Goal: Information Seeking & Learning: Learn about a topic

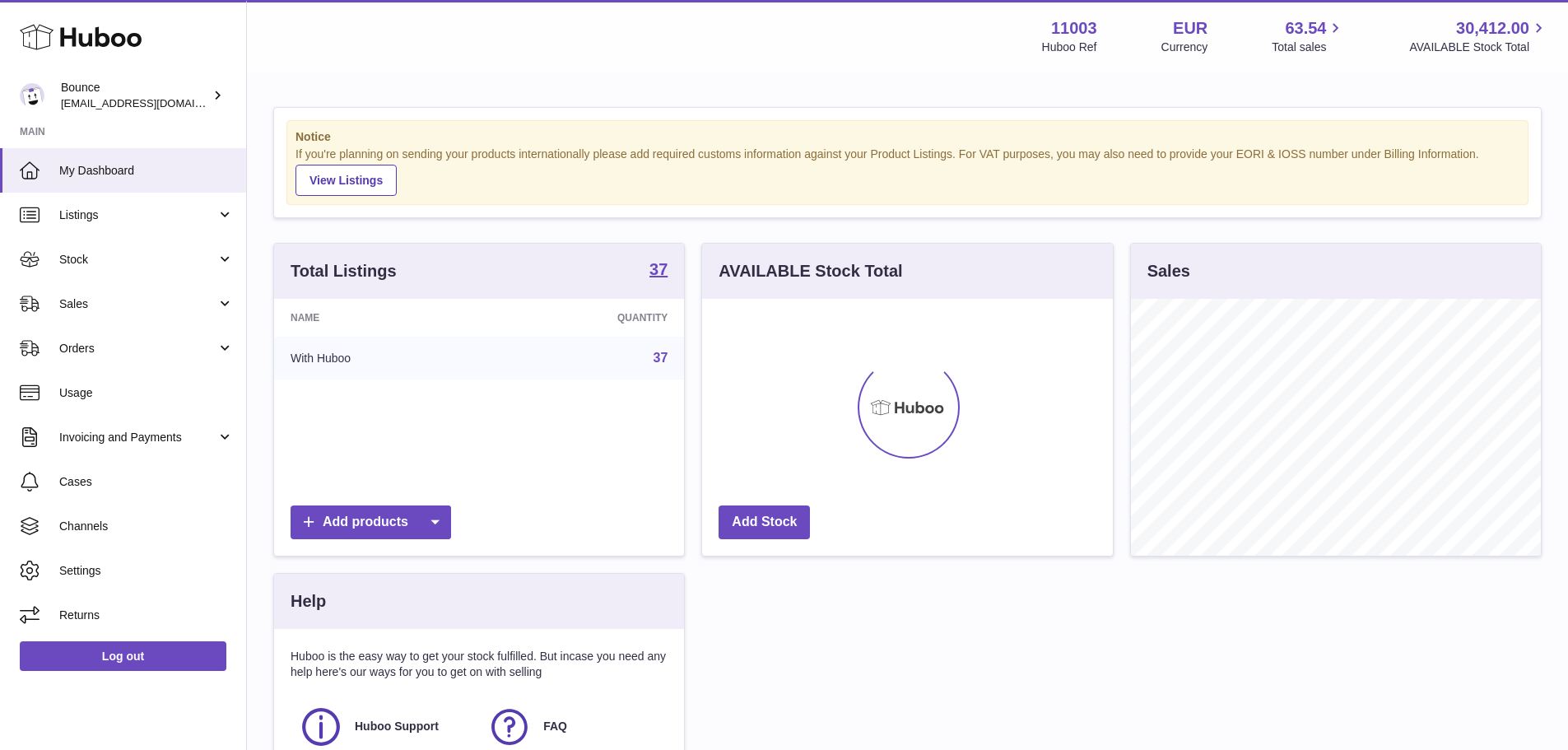
scroll to position [257, 411]
click at [137, 301] on span "Sales" at bounding box center [138, 304] width 157 height 16
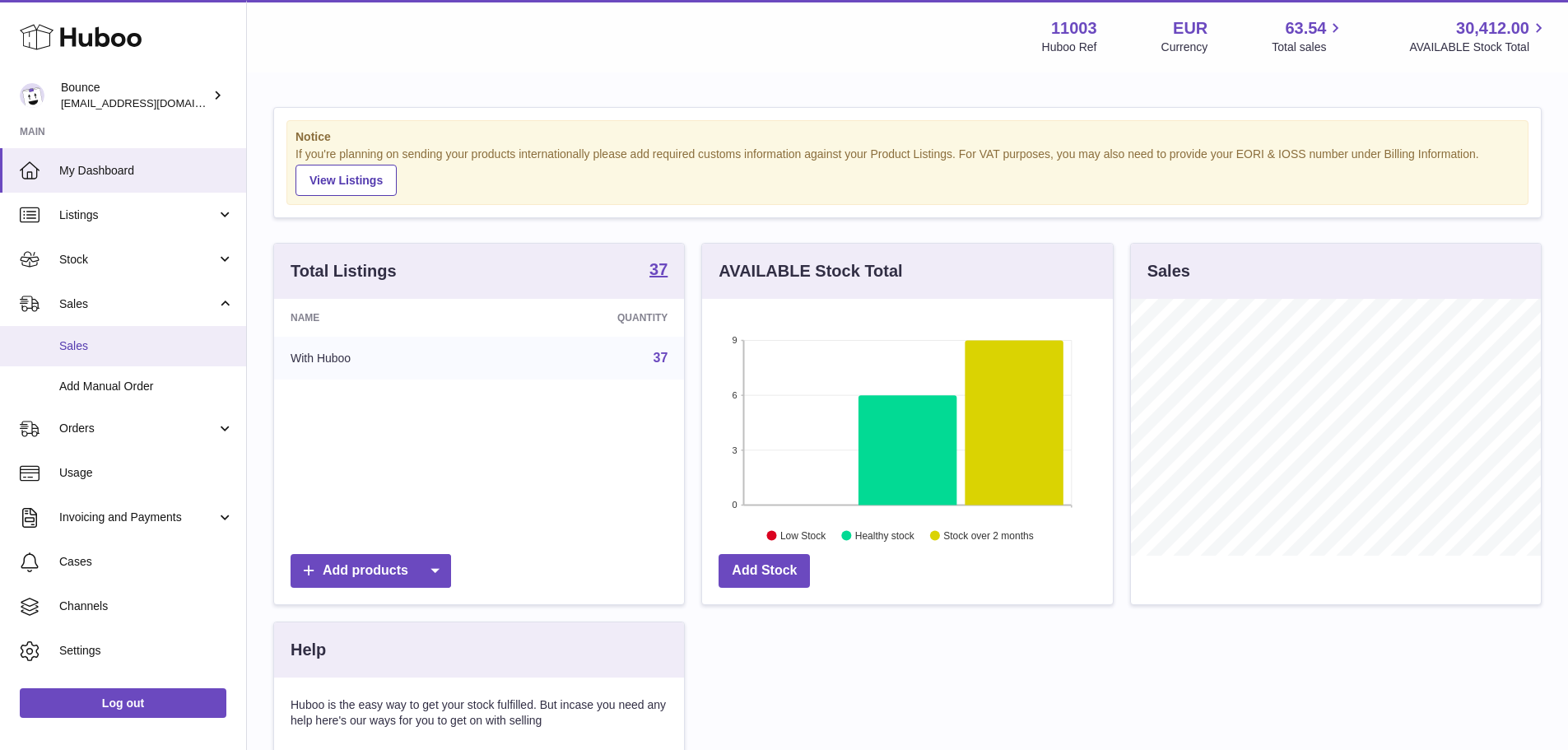
click at [125, 351] on span "Sales" at bounding box center [147, 346] width 174 height 16
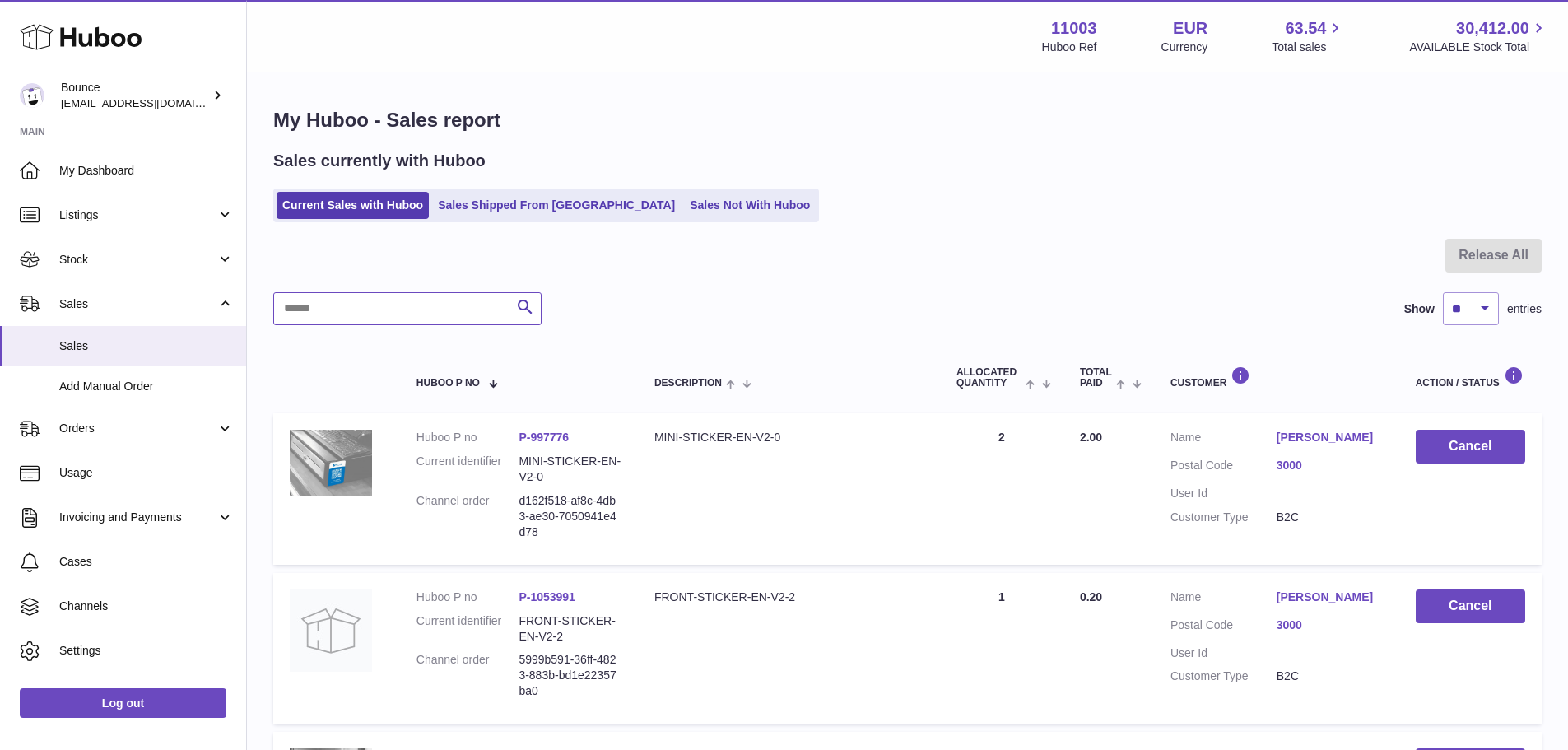
click at [426, 305] on input "text" at bounding box center [407, 308] width 269 height 33
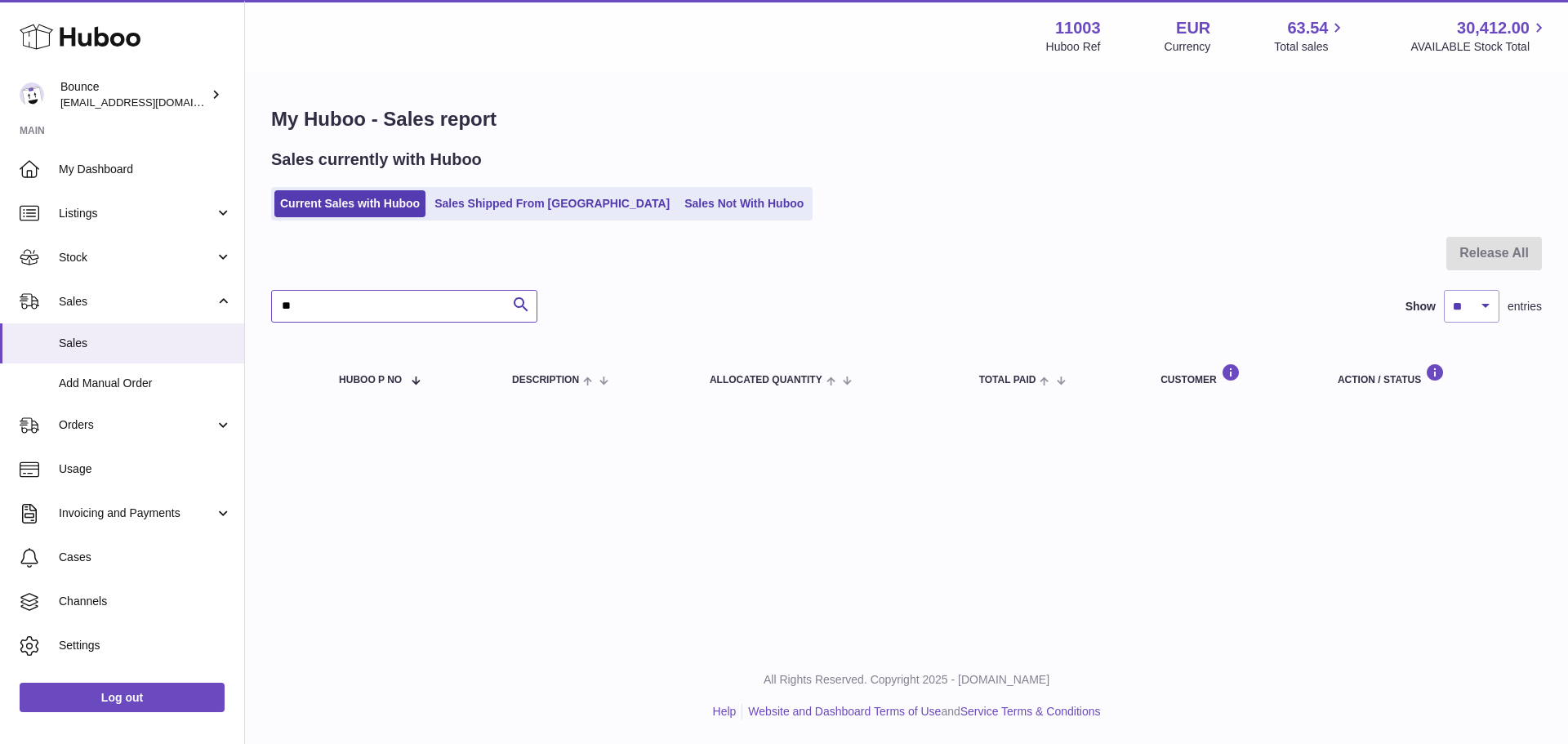
type input "*"
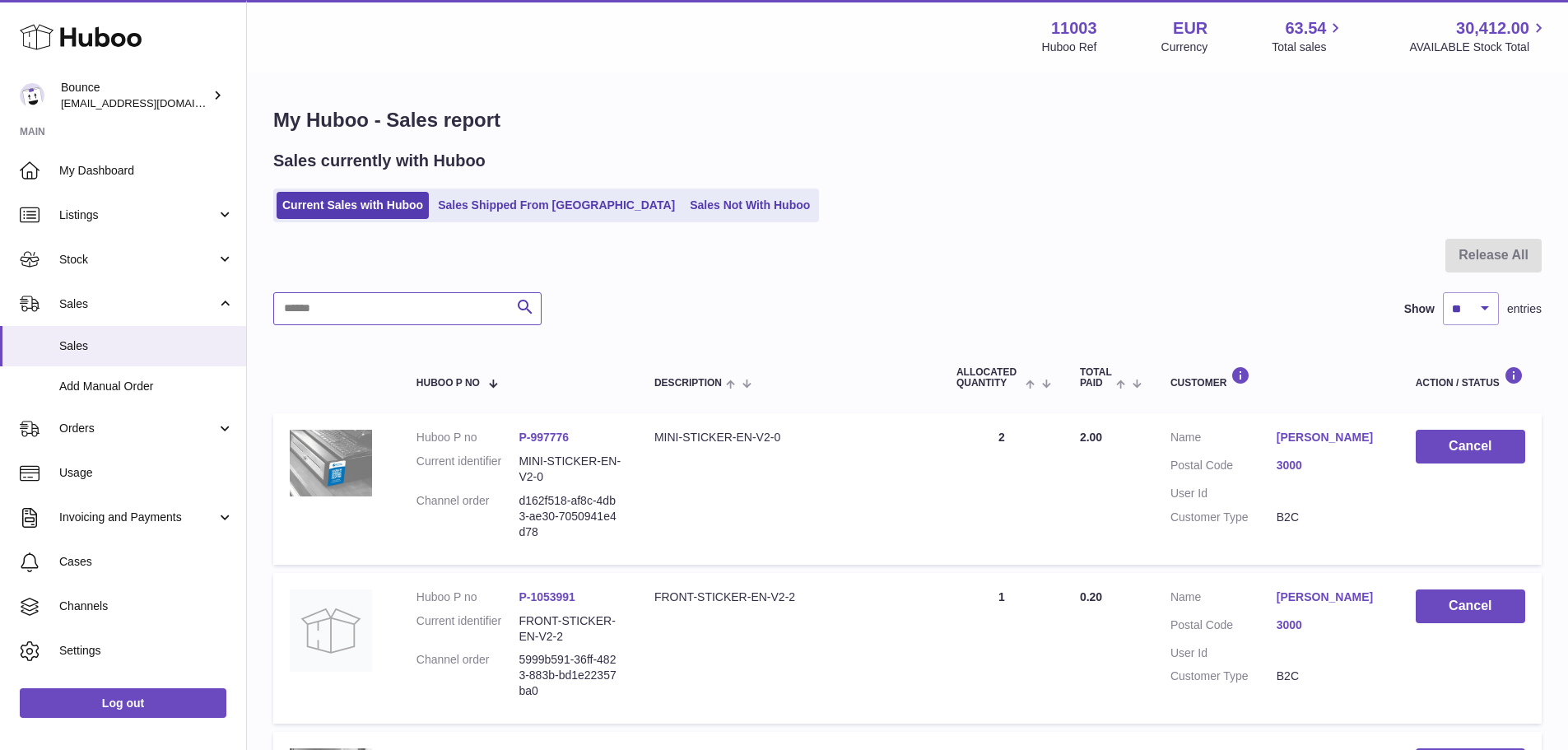
click at [446, 307] on input "text" at bounding box center [407, 308] width 269 height 33
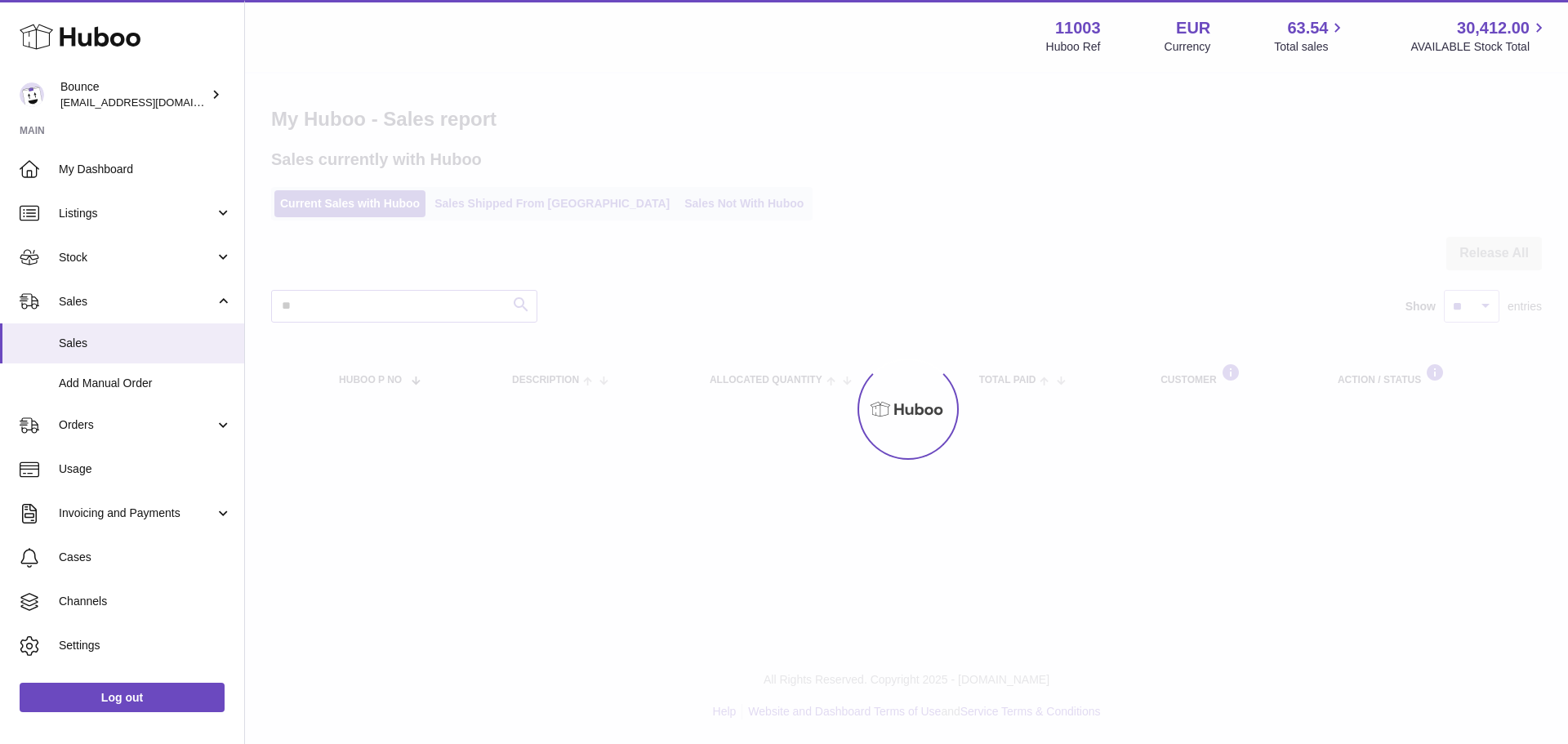
type input "*"
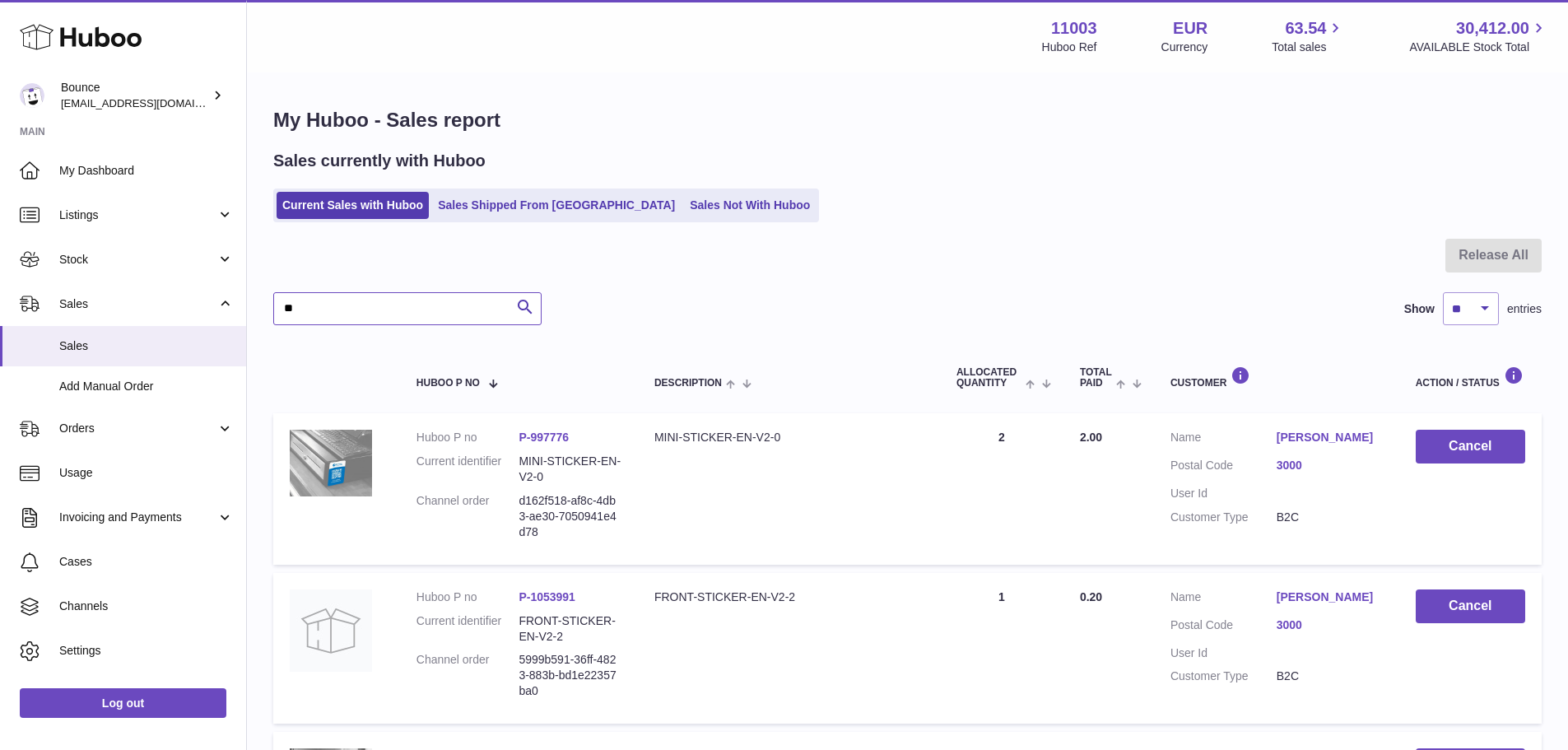
type input "*"
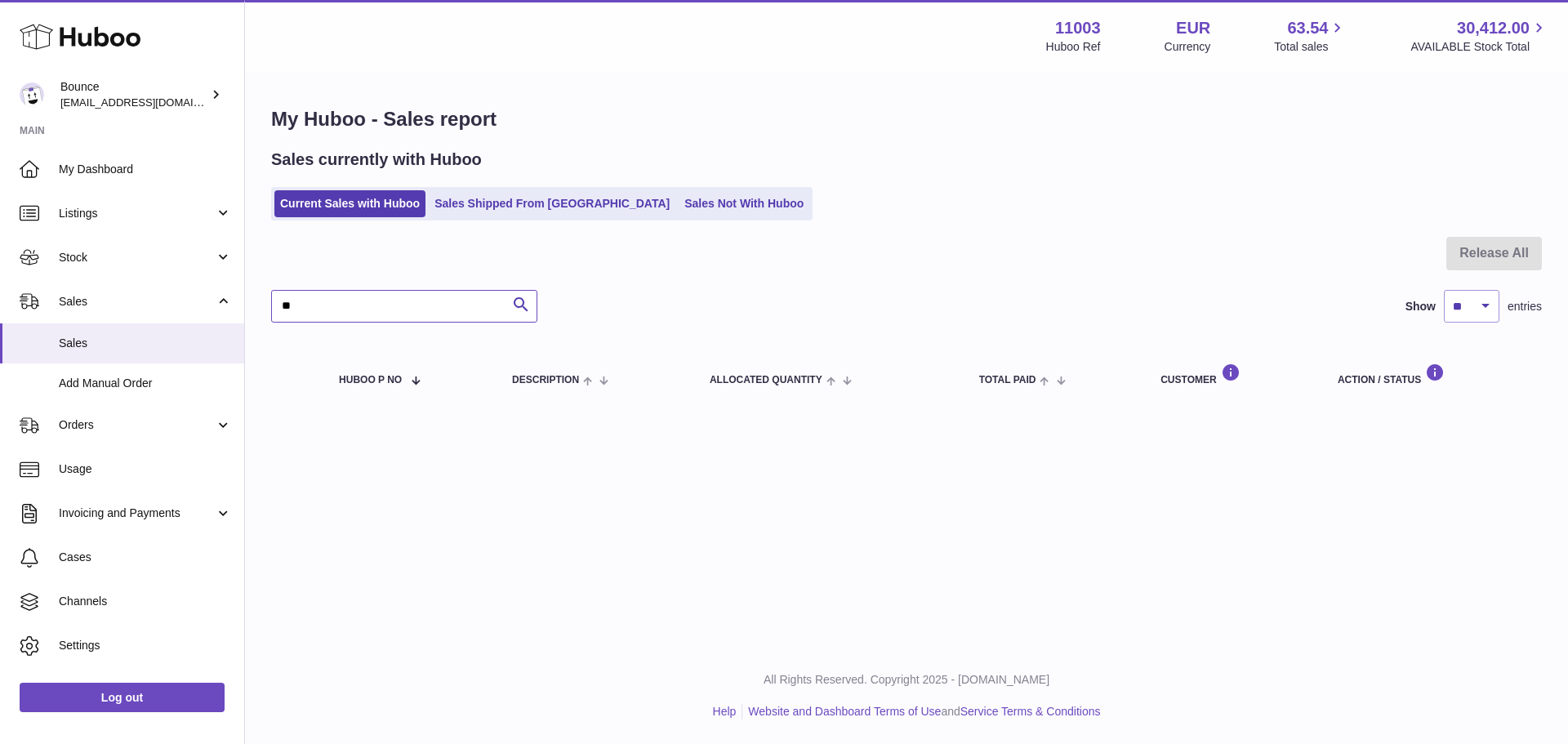
type input "*"
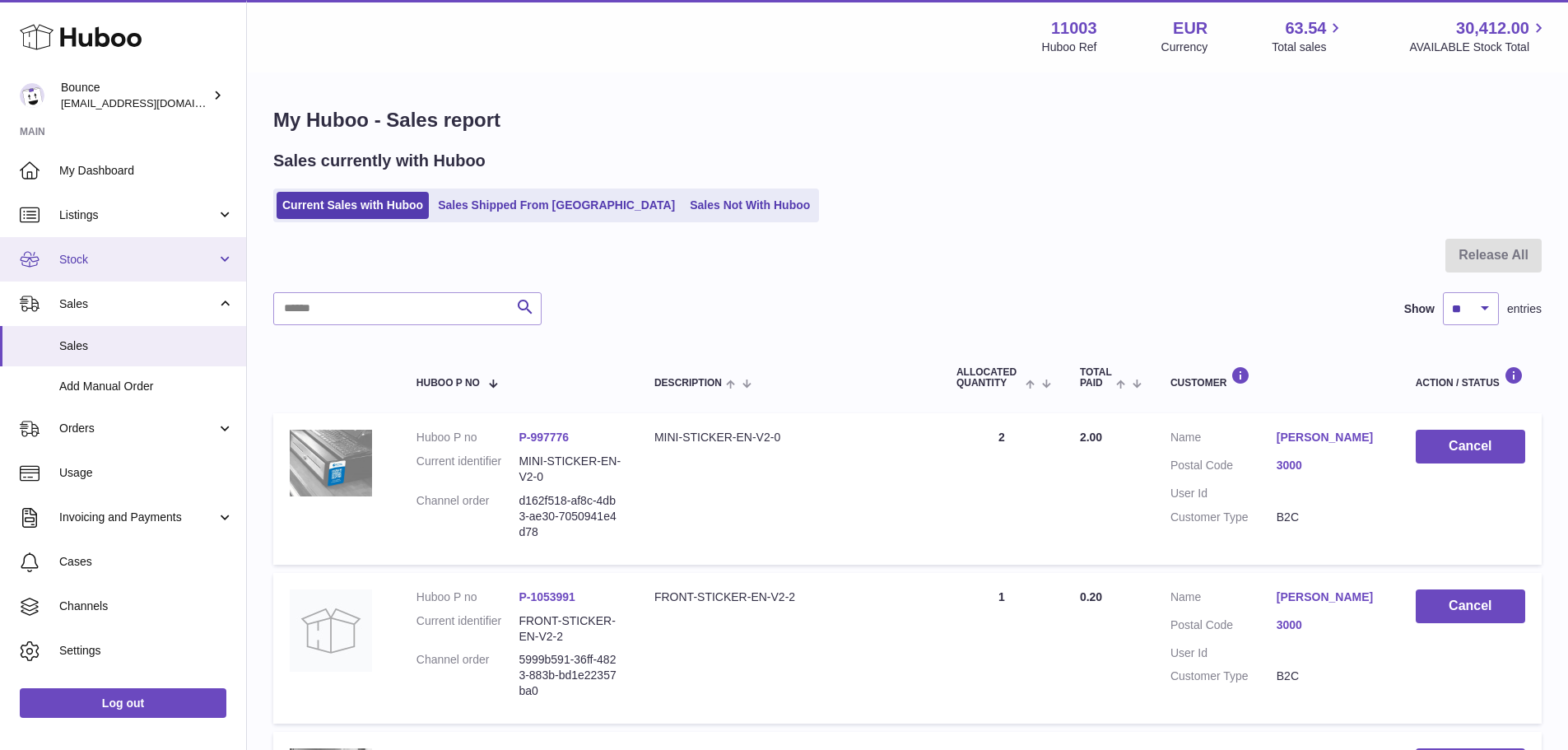
click at [95, 248] on link "Stock" at bounding box center [123, 259] width 246 height 44
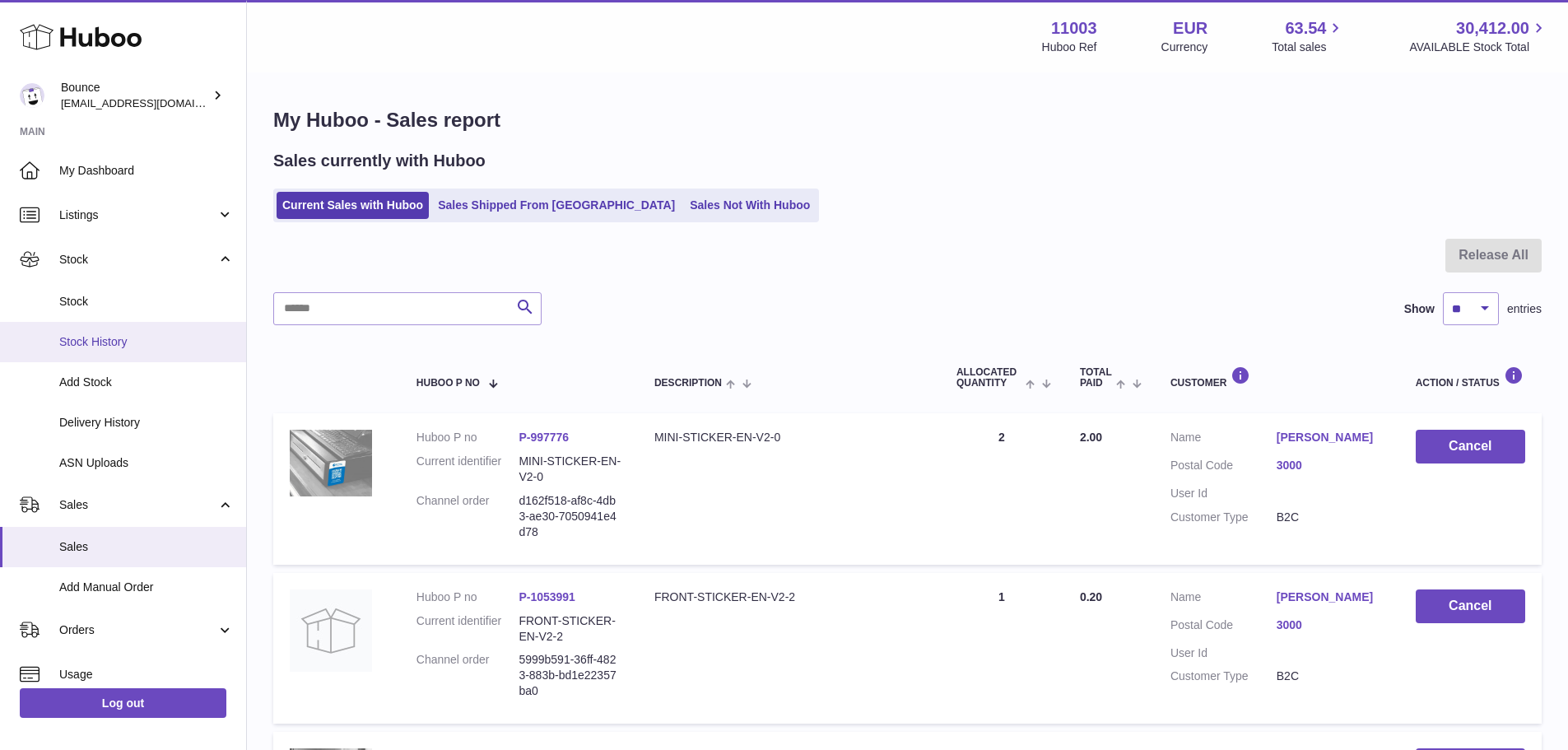
click at [100, 347] on span "Stock History" at bounding box center [147, 343] width 174 height 16
click at [76, 299] on span "Stock" at bounding box center [147, 302] width 174 height 16
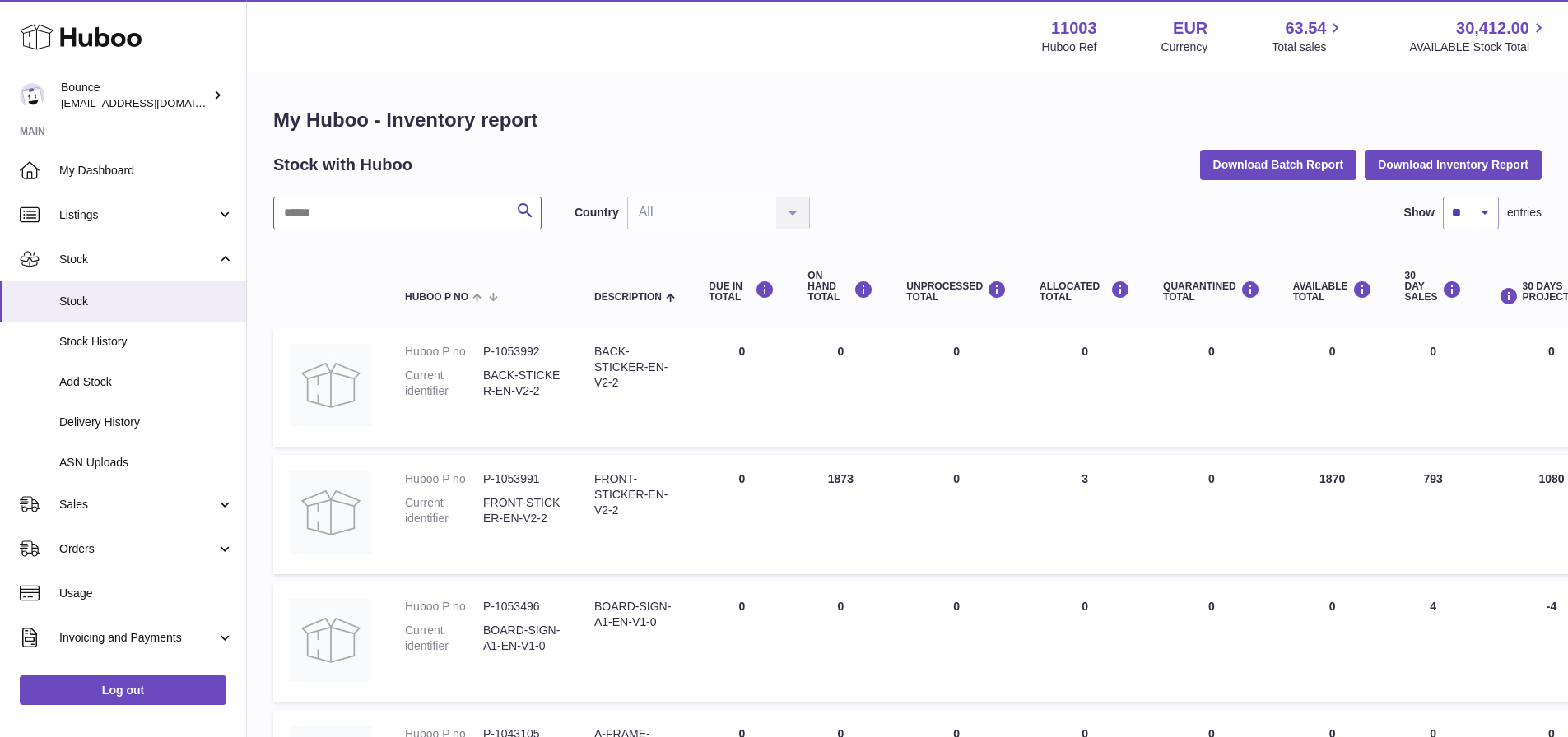
click at [424, 203] on input "text" at bounding box center [407, 212] width 269 height 33
type input "*"
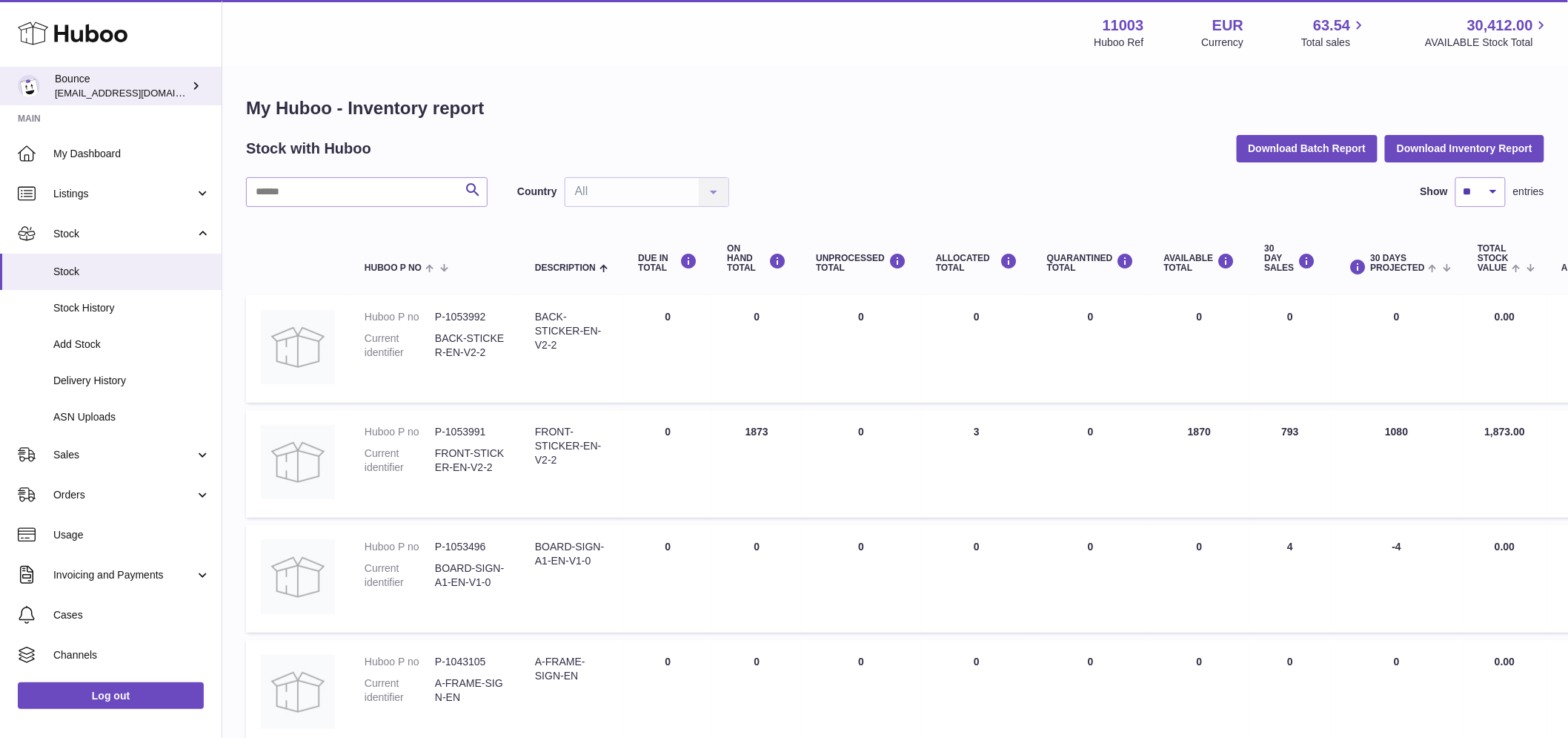
click at [70, 95] on span "[EMAIL_ADDRESS][DOMAIN_NAME]" at bounding box center [136, 92] width 163 height 12
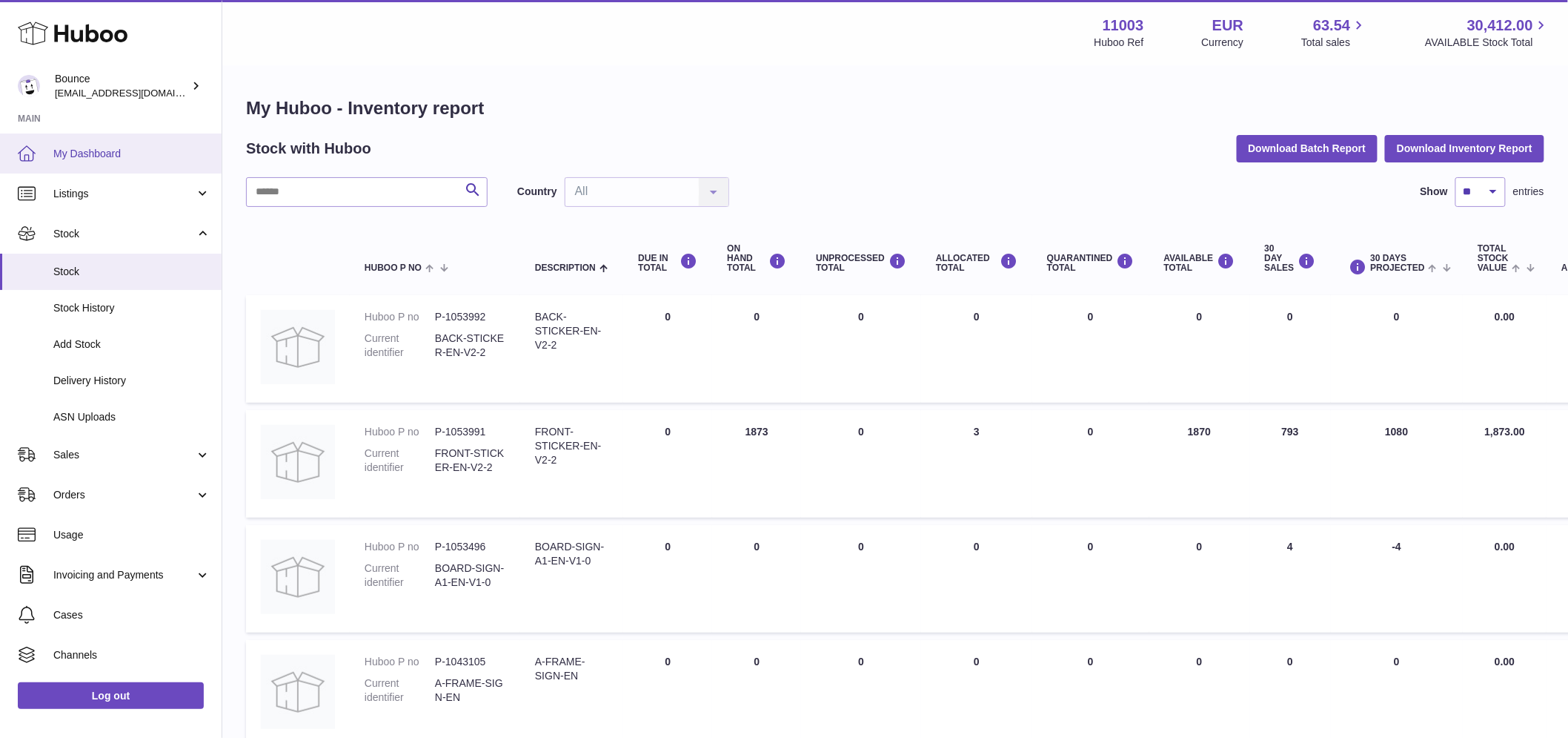
click at [71, 151] on span "My Dashboard" at bounding box center [132, 154] width 157 height 14
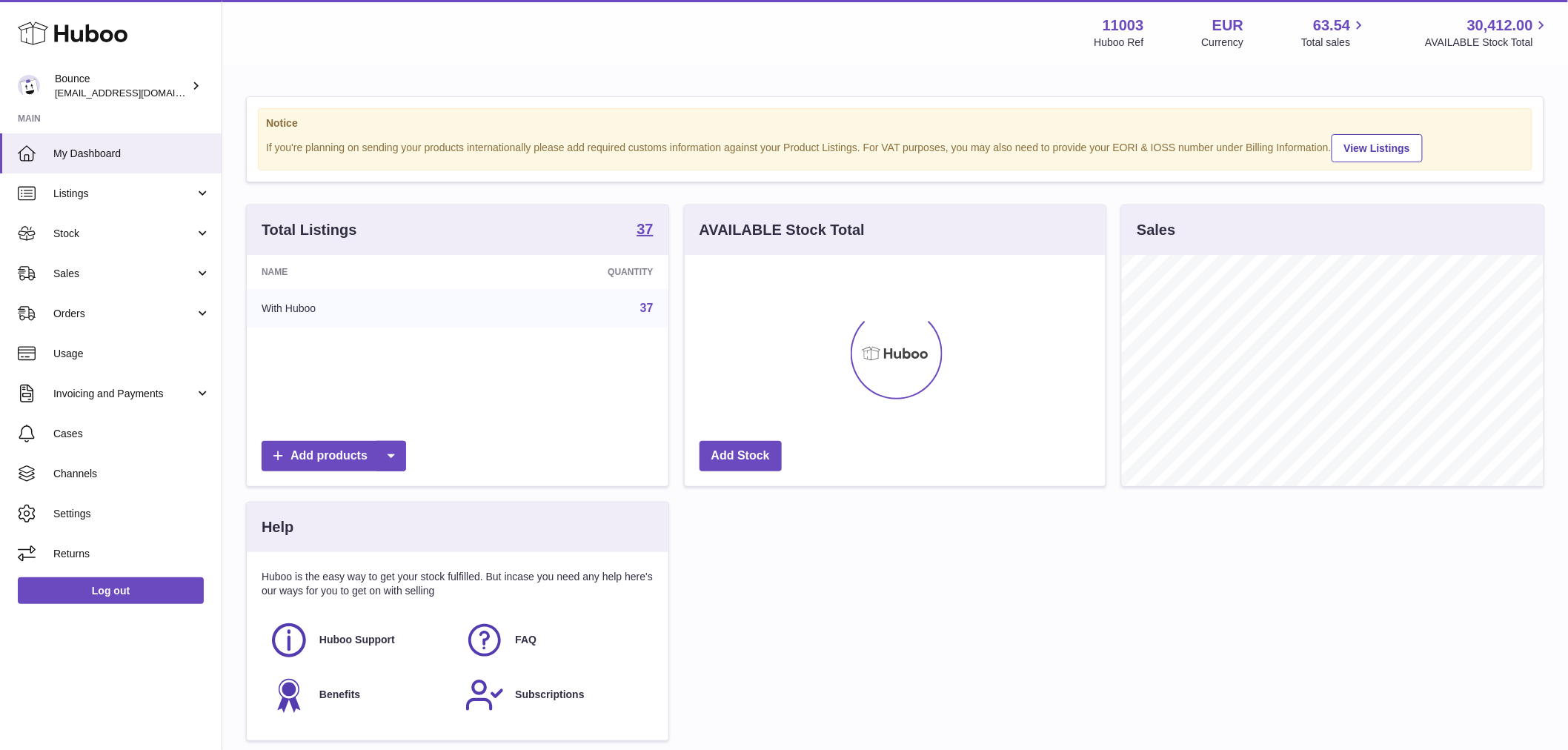
scroll to position [232, 421]
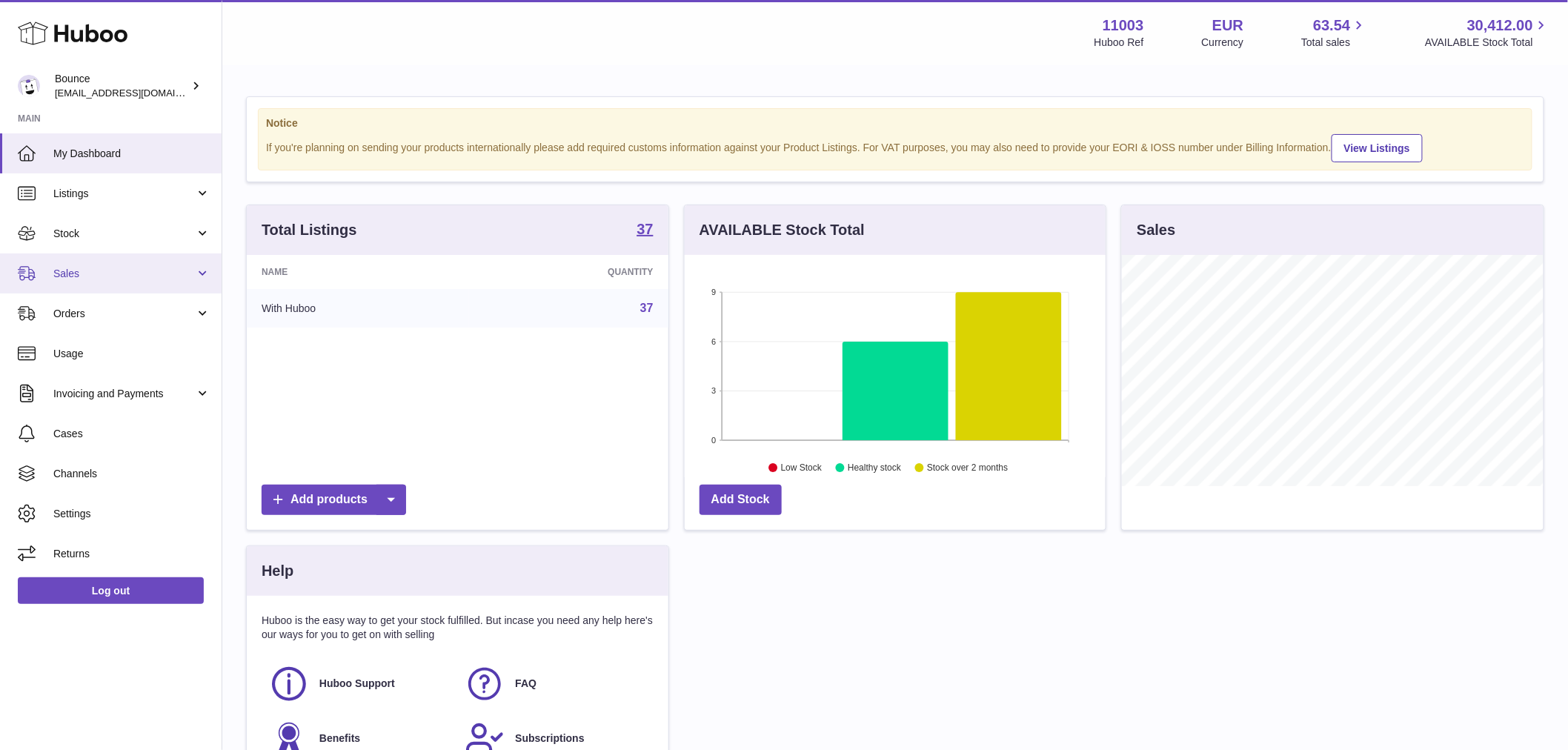
click at [75, 268] on span "Sales" at bounding box center [124, 274] width 142 height 14
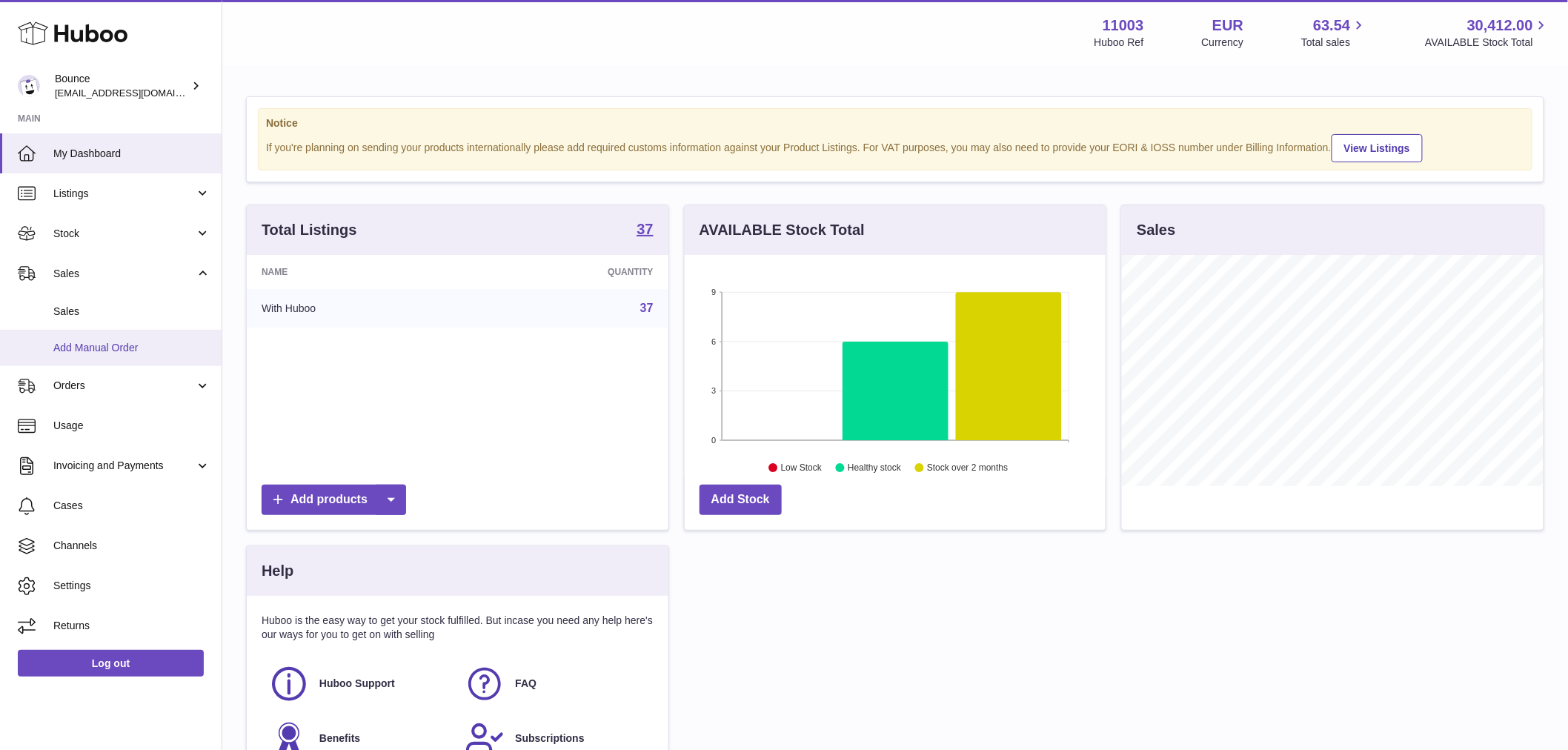
click at [78, 337] on link "Add Manual Order" at bounding box center [111, 348] width 222 height 36
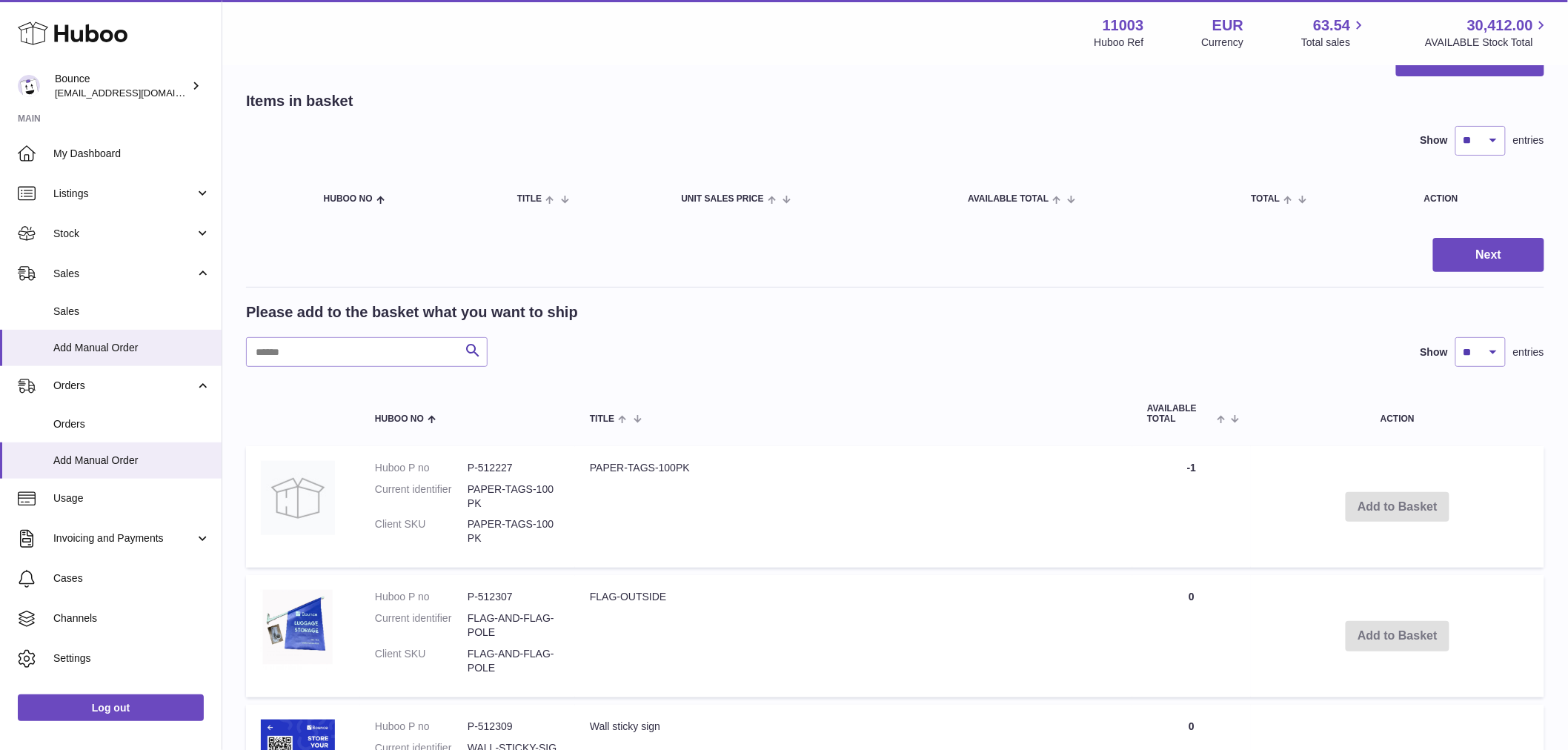
scroll to position [329, 0]
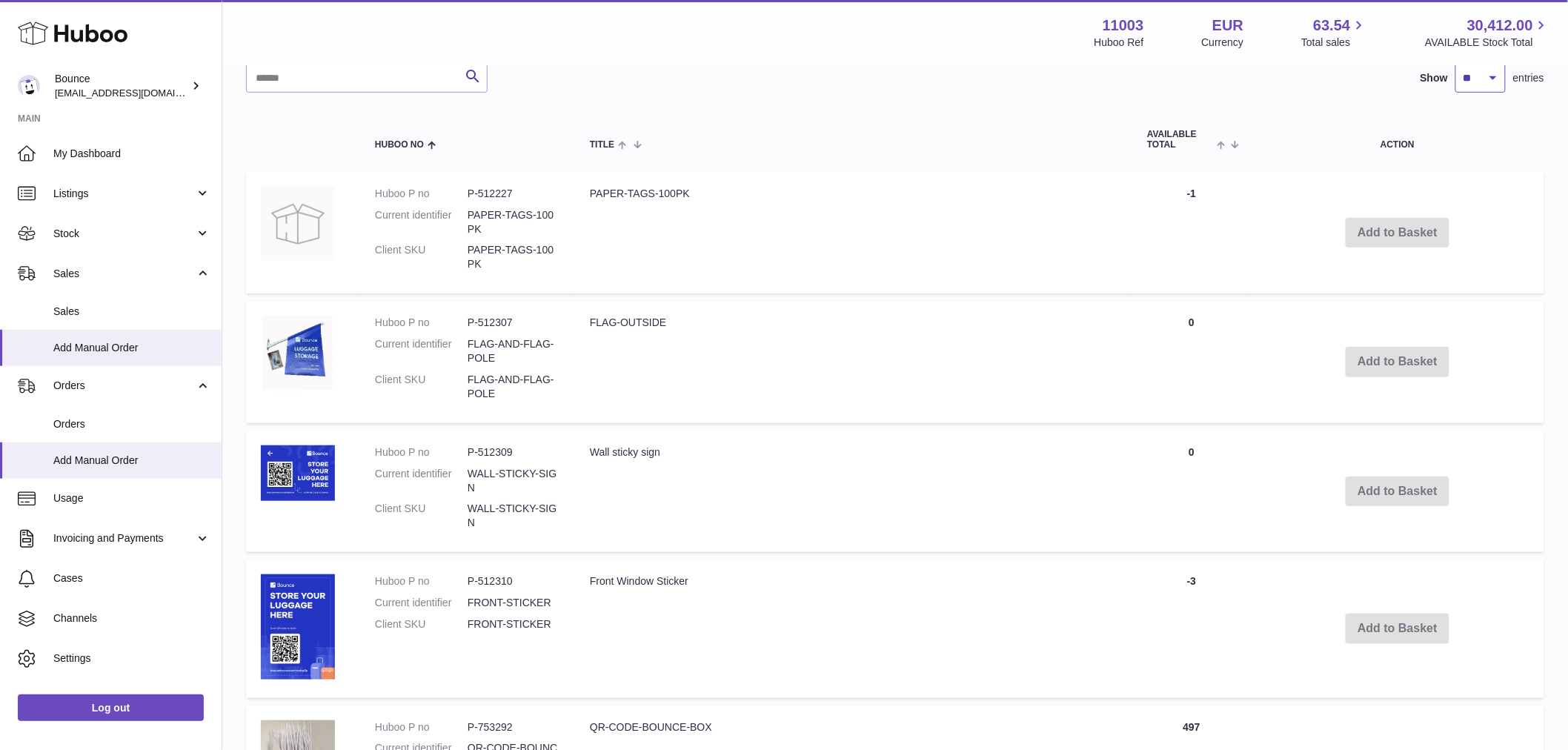
click at [1469, 67] on select "** ** ** ***" at bounding box center [1480, 78] width 50 height 30
select select "***"
click at [1455, 63] on select "** ** ** ***" at bounding box center [1480, 78] width 50 height 30
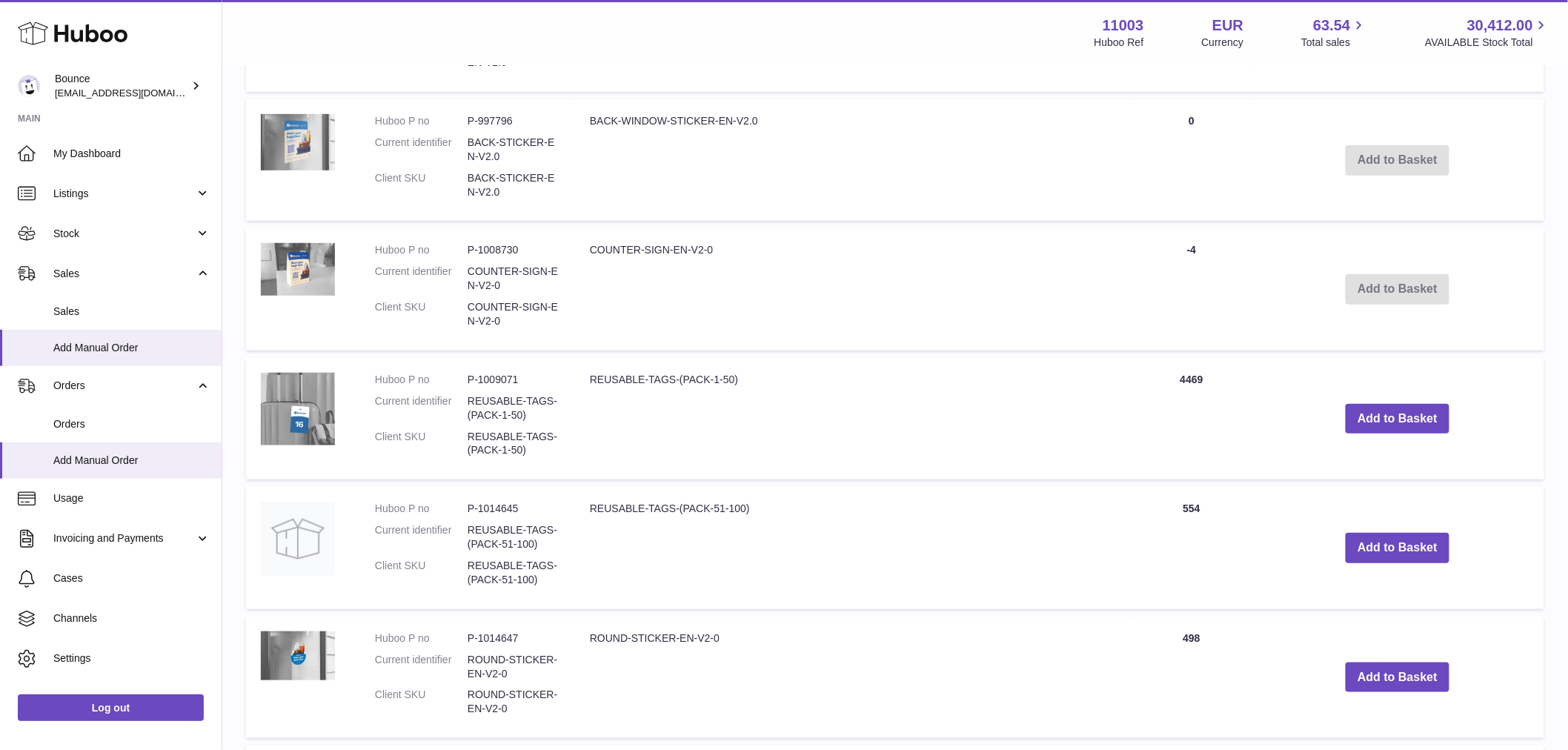
scroll to position [2636, 0]
